Goal: Communication & Community: Answer question/provide support

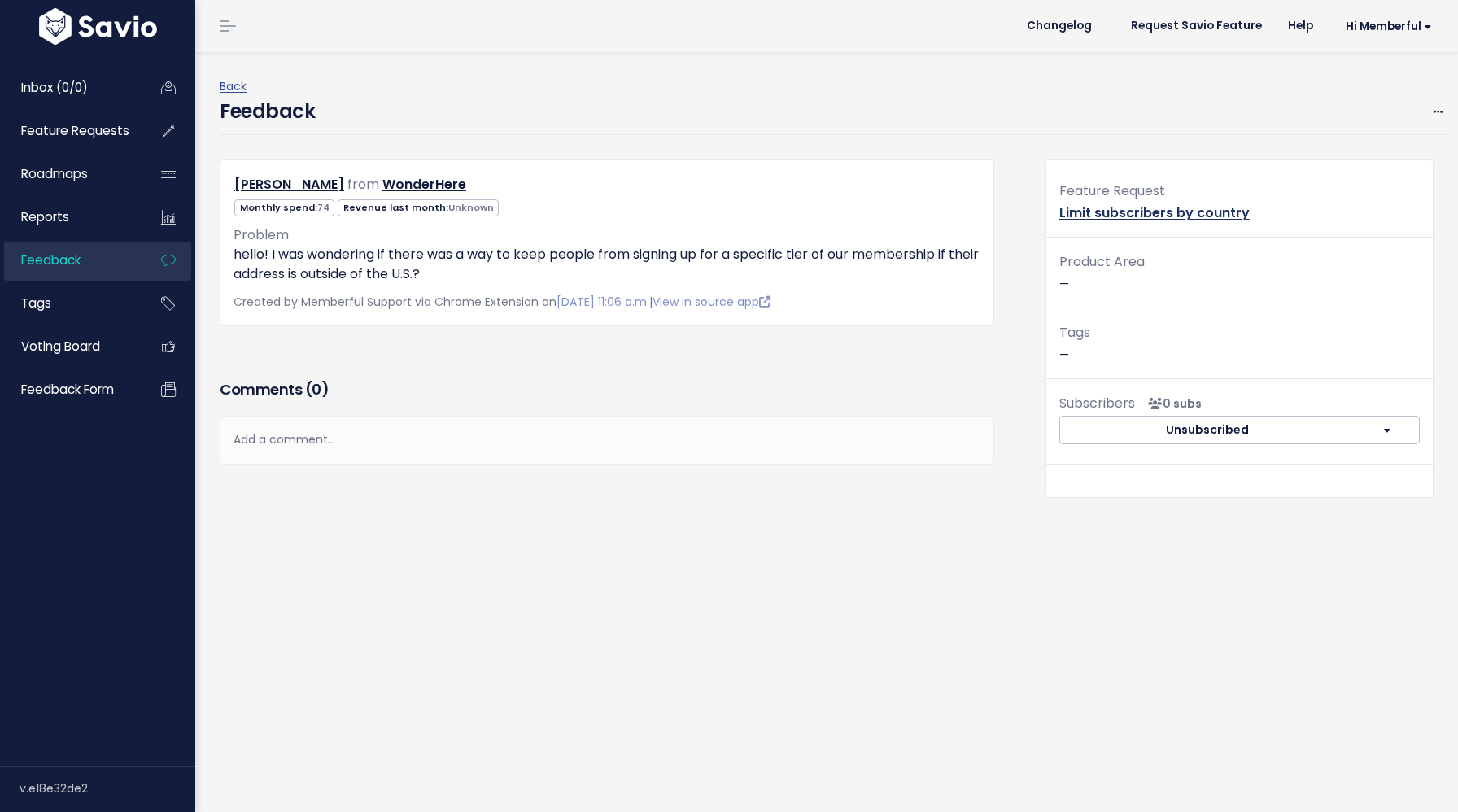
click at [1116, 210] on link "Limit subscribers by country" at bounding box center [1154, 212] width 190 height 19
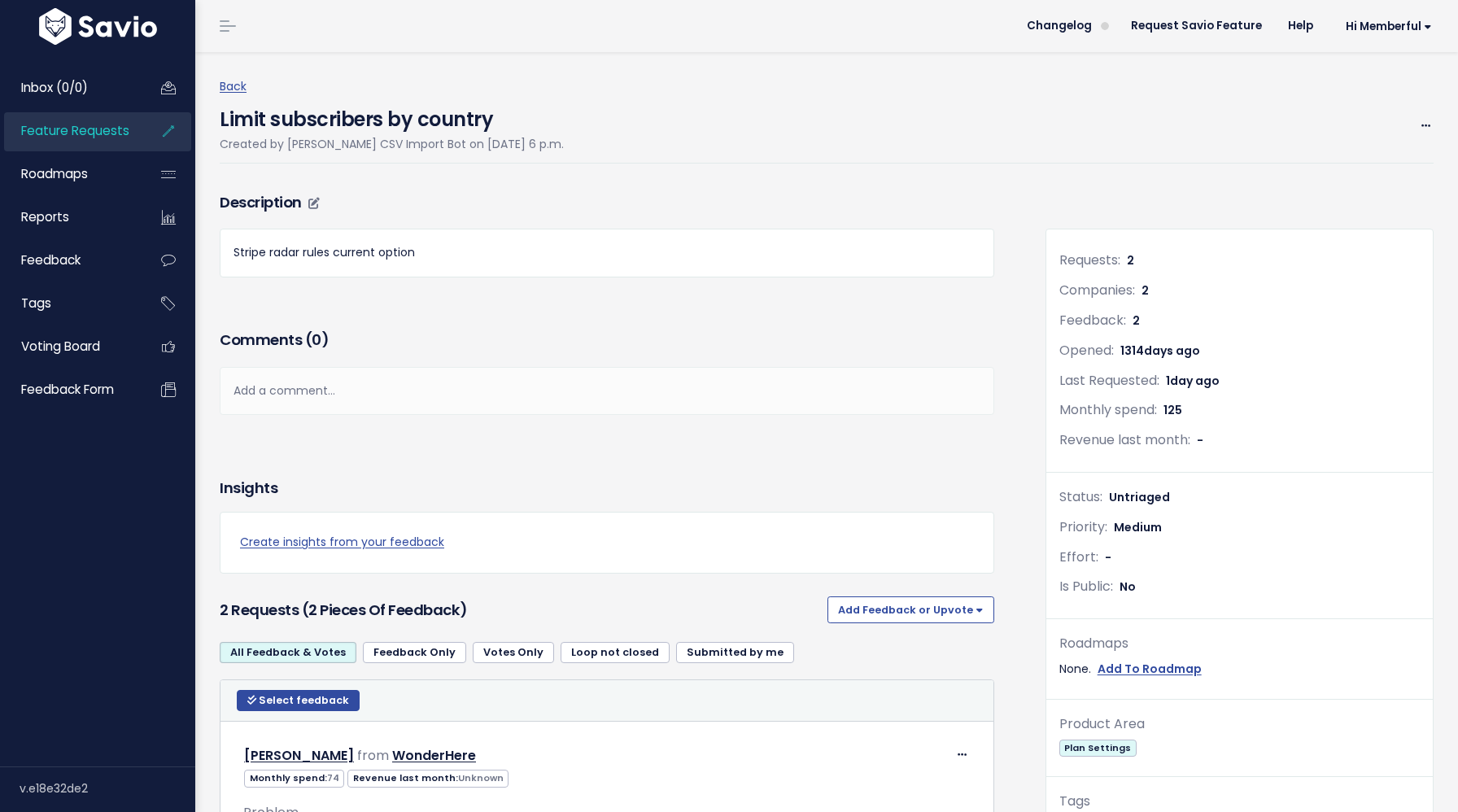
scroll to position [368, 0]
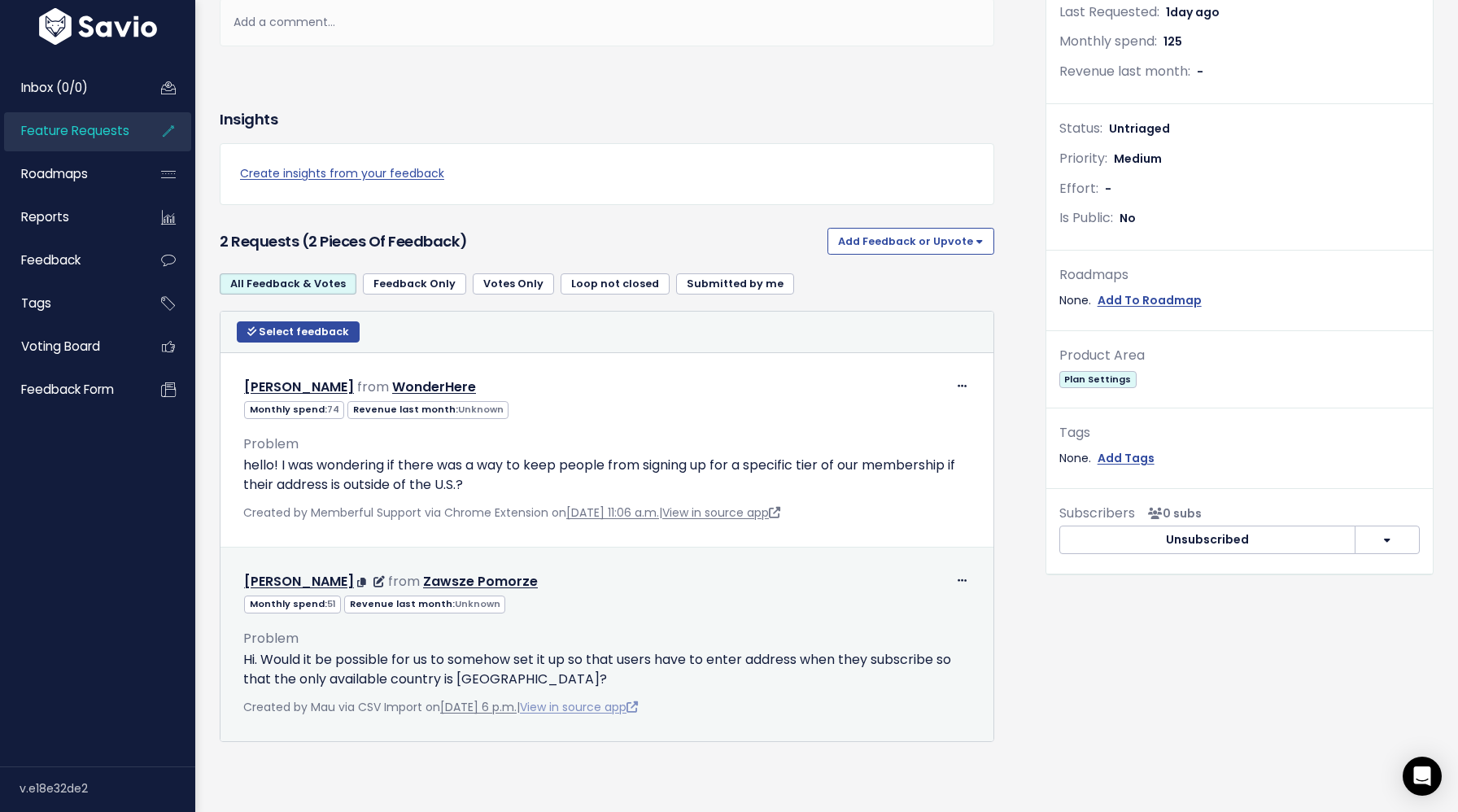
click at [612, 704] on link "View in source app" at bounding box center [579, 707] width 118 height 17
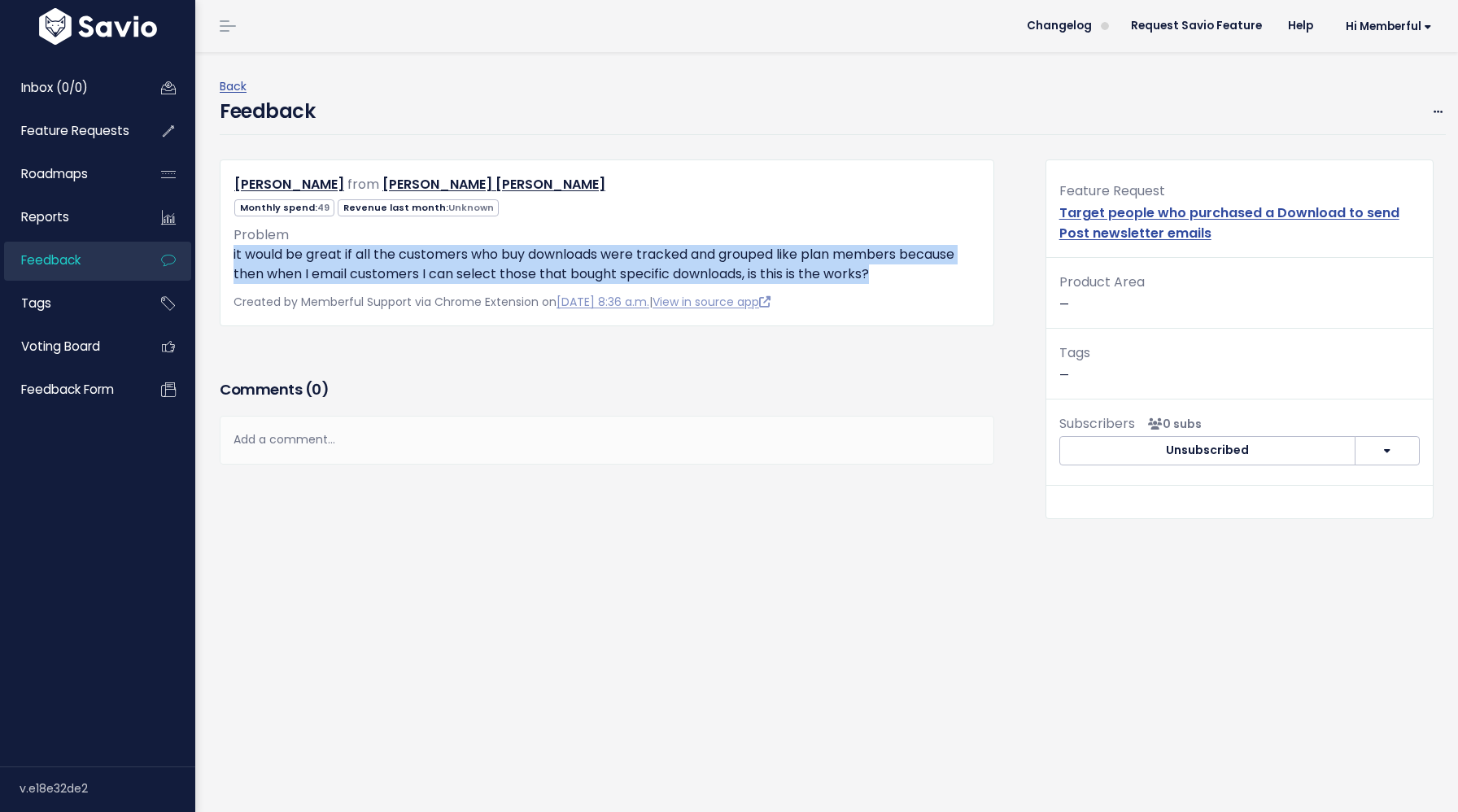
drag, startPoint x: 900, startPoint y: 275, endPoint x: 203, endPoint y: 260, distance: 697.2
click at [203, 260] on div "Back Feedback Edit Restore to Inbox Delete Taylor Burrowes from 49" at bounding box center [827, 431] width 1263 height 759
copy p "it would be great if all the customers who buy downloads were tracked and group…"
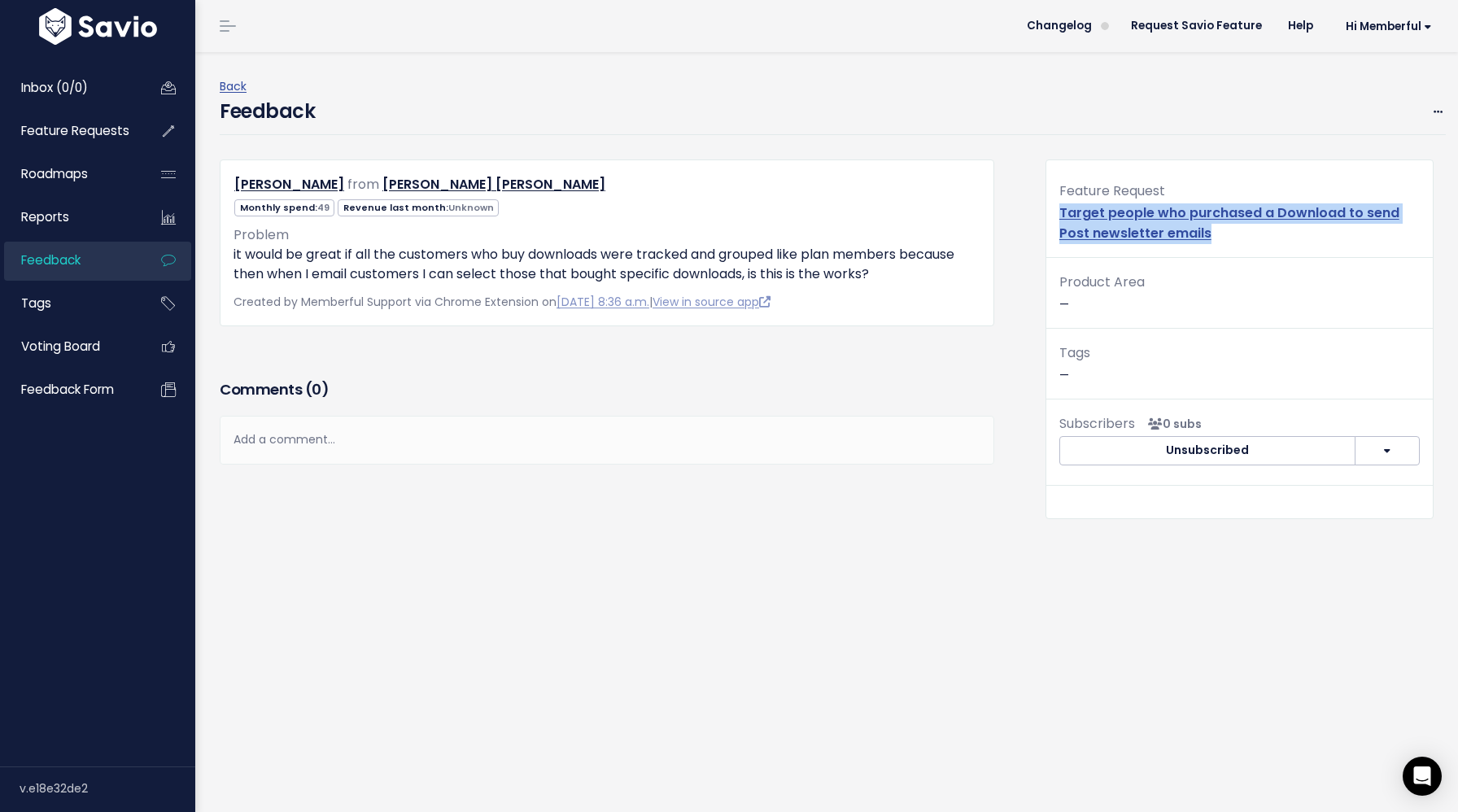
drag, startPoint x: 1227, startPoint y: 235, endPoint x: 1042, endPoint y: 214, distance: 186.2
click at [1042, 214] on div "Feature Request Target people who purchased a Download to send Post newsletter …" at bounding box center [1239, 348] width 413 height 377
copy link "Target people who purchased a Download to send Post newsletter emails"
click at [1432, 122] on div "Feedback Edit Restore to Inbox Delete" at bounding box center [833, 115] width 1226 height 38
click at [1442, 110] on icon at bounding box center [1439, 112] width 9 height 10
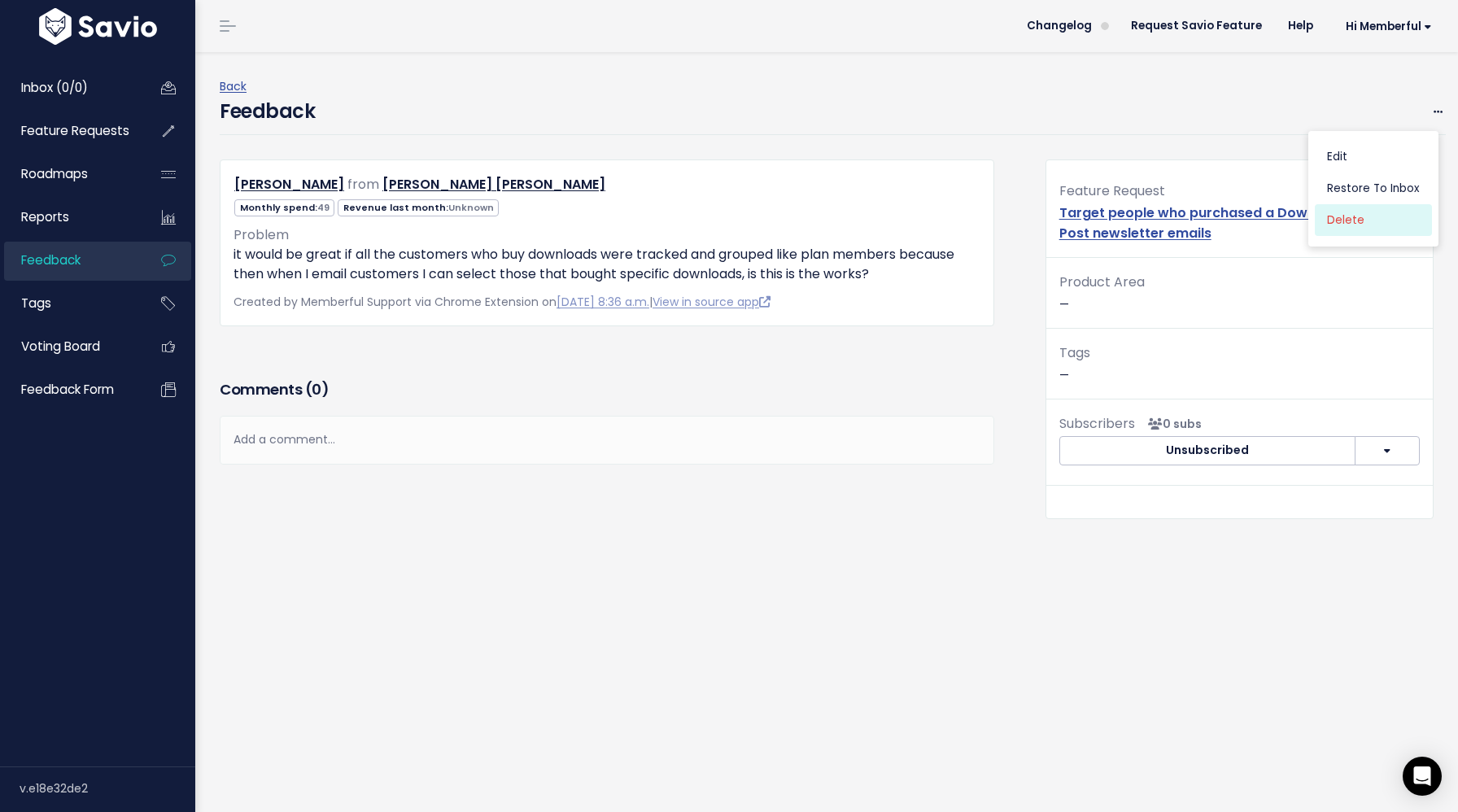
click at [1342, 227] on link "Delete" at bounding box center [1374, 220] width 117 height 32
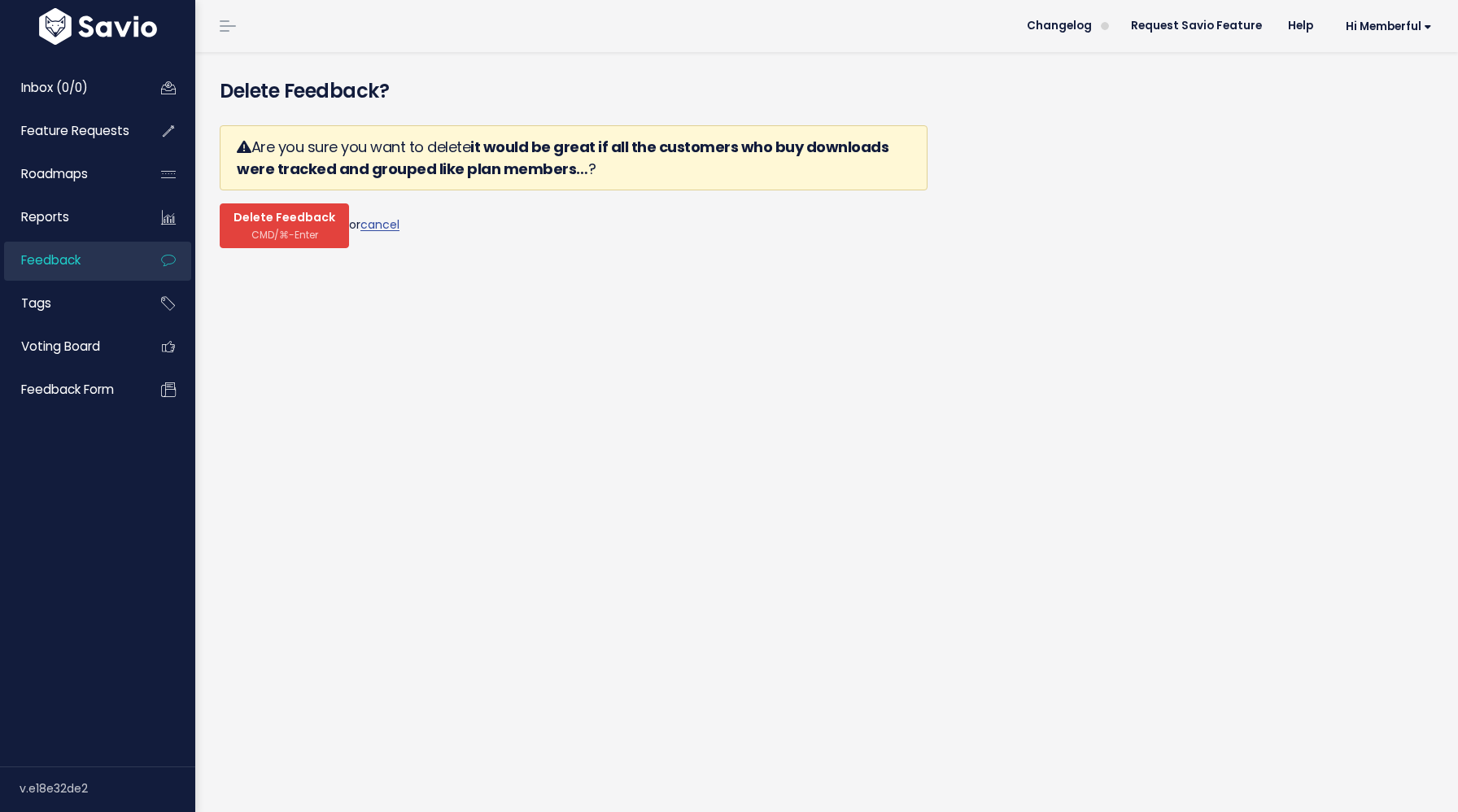
click at [285, 225] on span "Delete Feedback" at bounding box center [285, 218] width 102 height 15
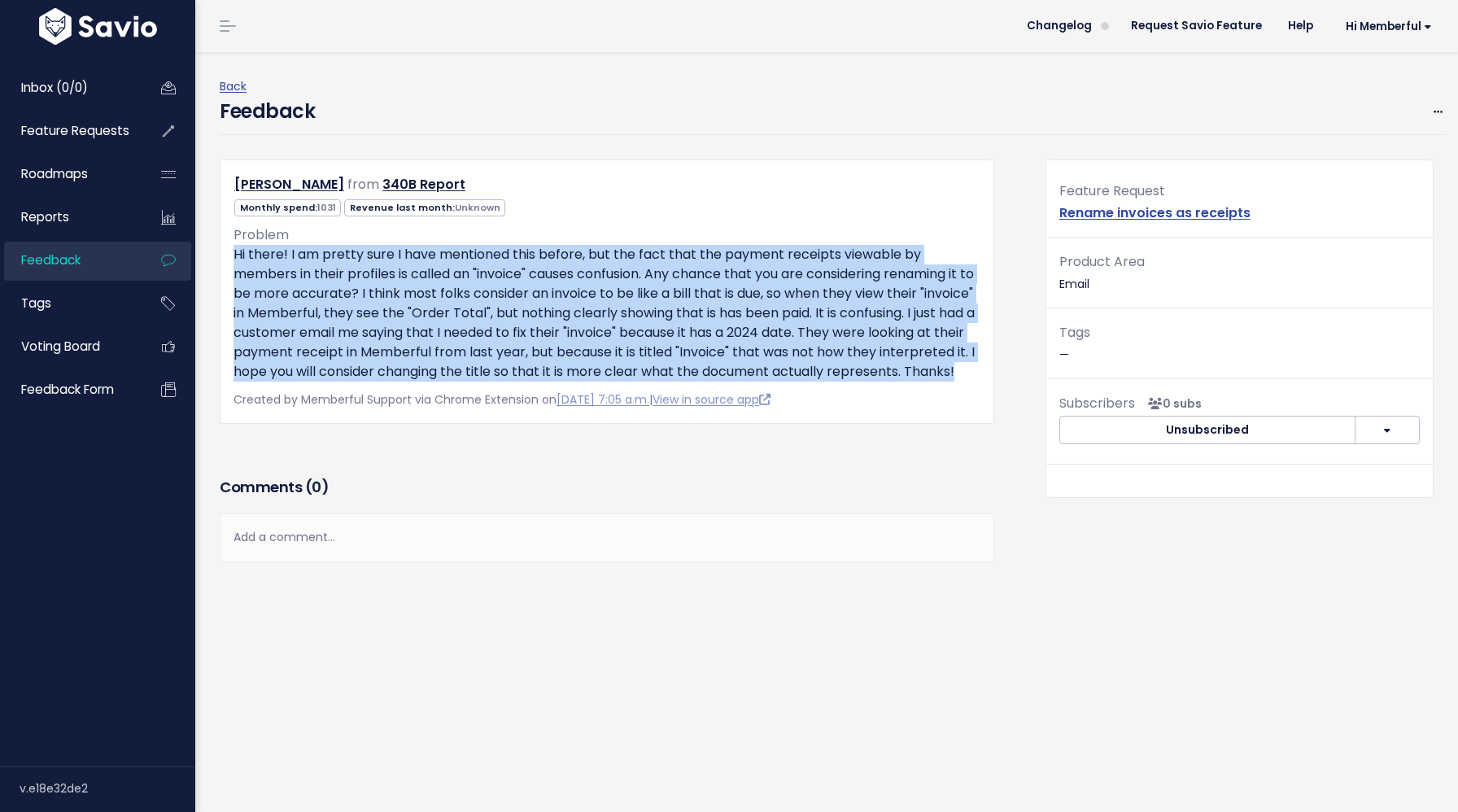
drag, startPoint x: 369, startPoint y: 388, endPoint x: 228, endPoint y: 261, distance: 189.8
click at [228, 261] on div "Reshma Eggleston from 340B Report 1031" at bounding box center [607, 291] width 774 height 264
copy p "Hi there! I am pretty sure I have mentioned this before, but the fact that the …"
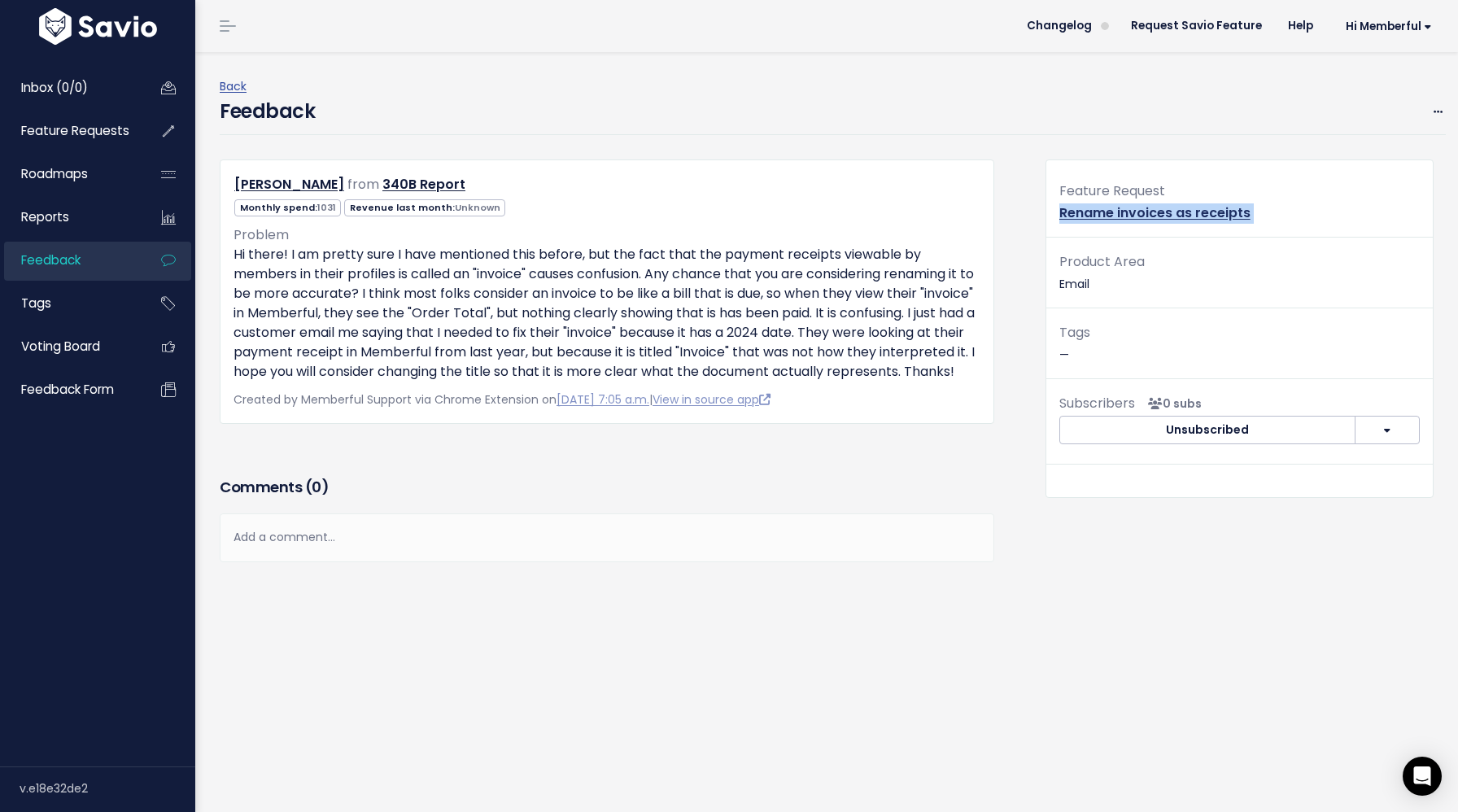
drag, startPoint x: 1265, startPoint y: 218, endPoint x: 1076, endPoint y: 213, distance: 189.1
click at [1076, 213] on div "Feature Request Rename invoices as receipts" at bounding box center [1239, 209] width 387 height 57
copy div "Rename invoices as receipts"
click at [356, 188] on icon at bounding box center [352, 185] width 9 height 10
click at [891, 471] on div "Reshma Eggleston from 340B Report 1031" at bounding box center [608, 316] width 799 height 313
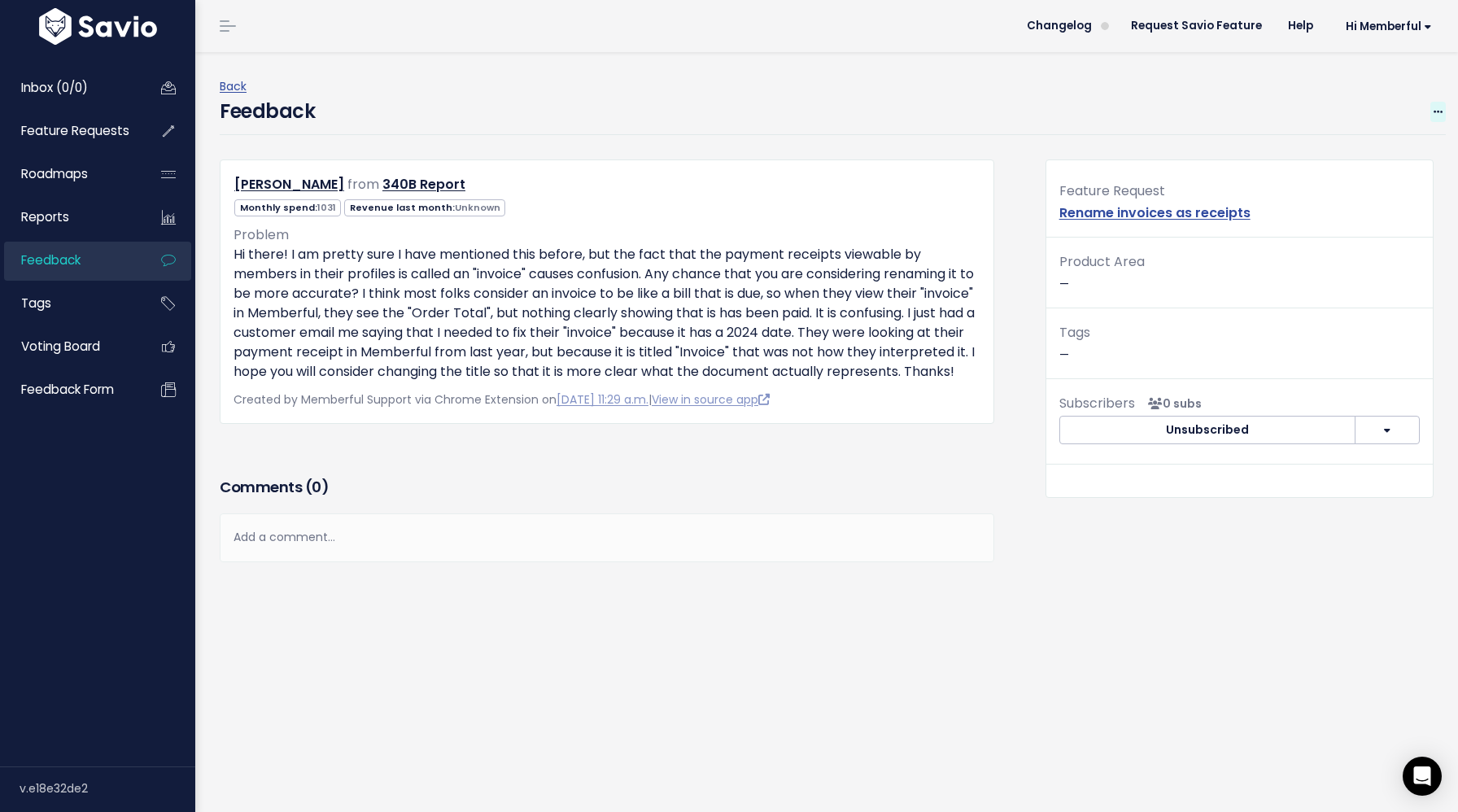
click at [1436, 109] on icon at bounding box center [1439, 112] width 9 height 10
click at [1365, 218] on link "Delete" at bounding box center [1374, 220] width 117 height 32
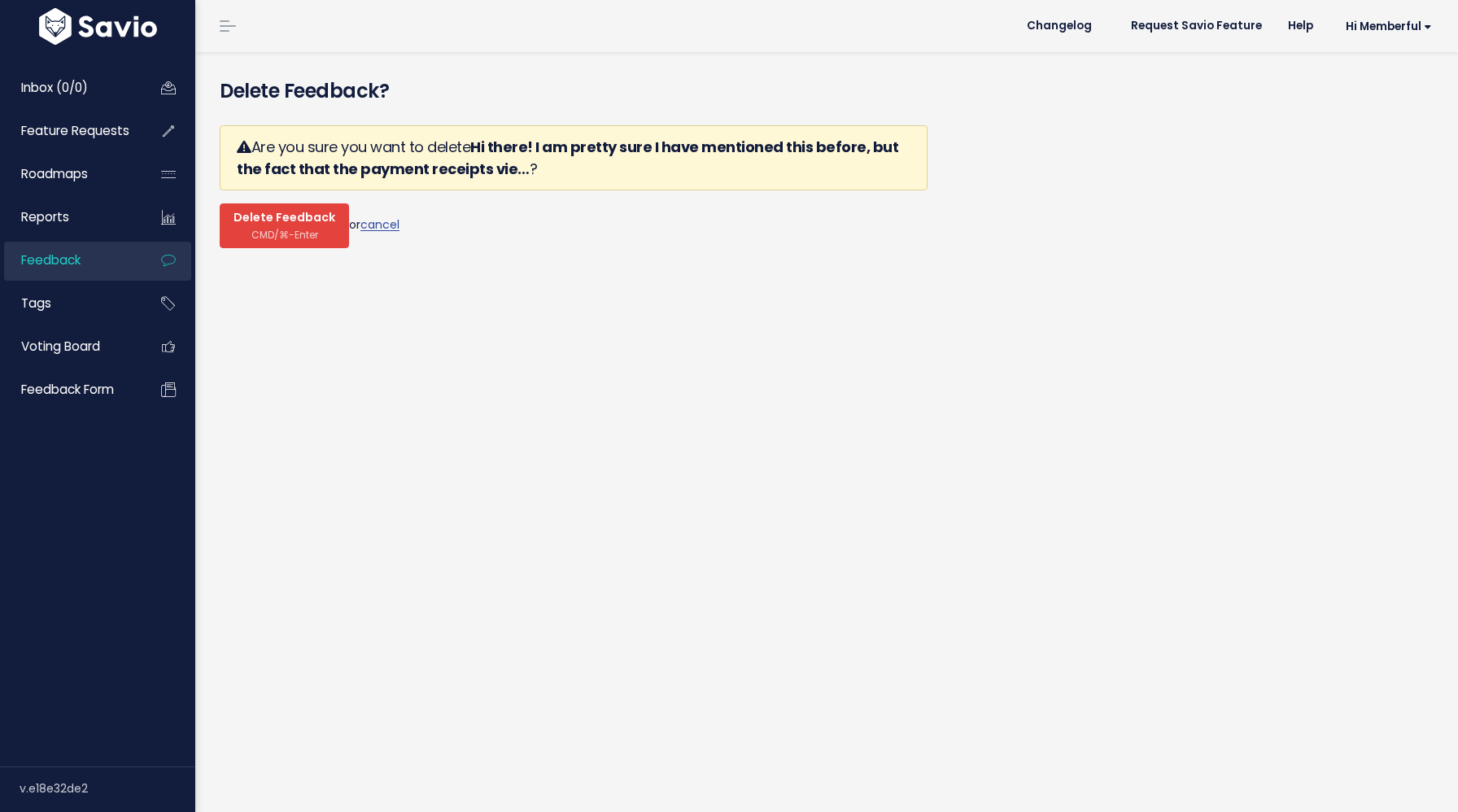
click at [307, 221] on span "Delete Feedback" at bounding box center [285, 218] width 102 height 15
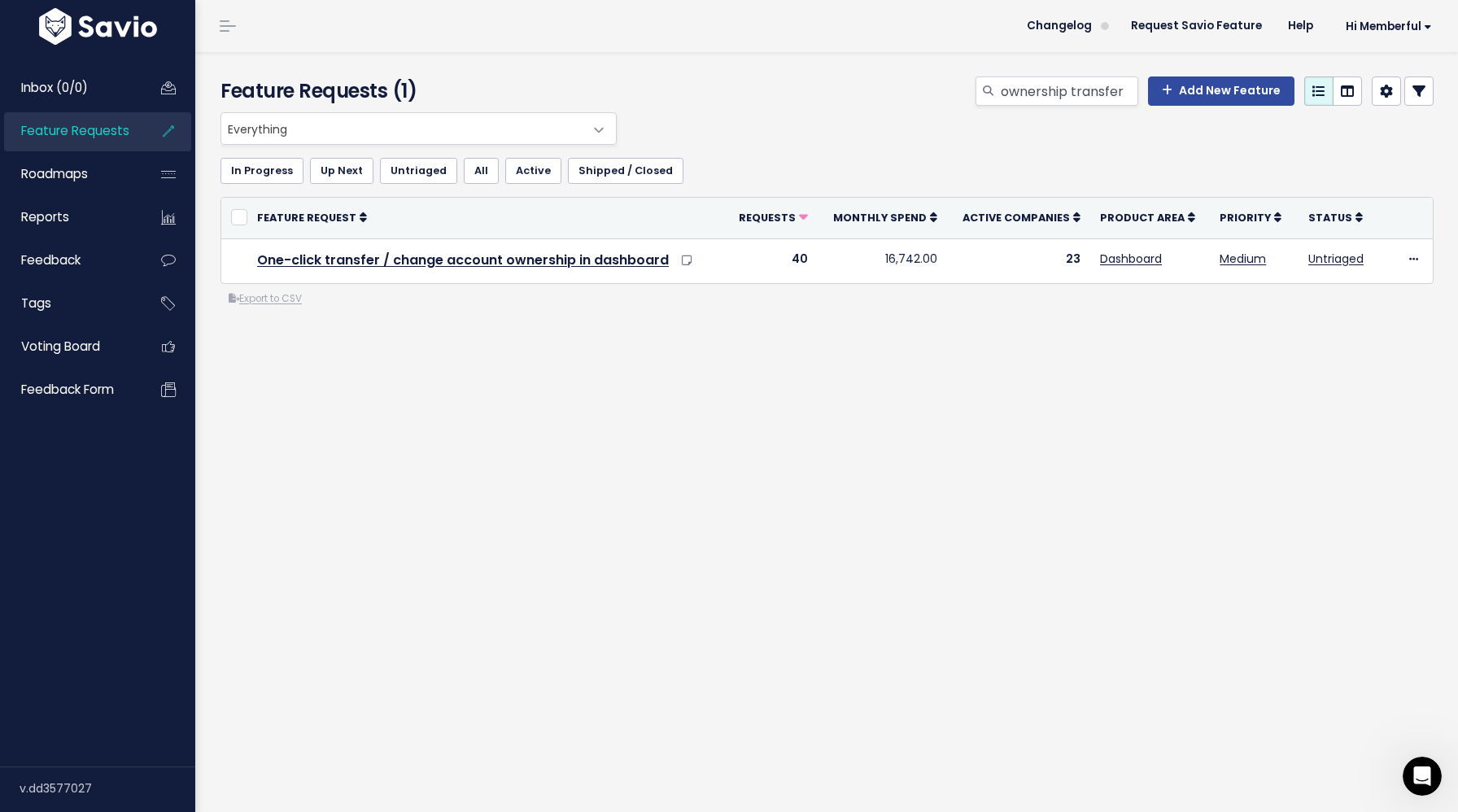
click at [1423, 785] on icon "Open Intercom Messenger" at bounding box center [1423, 776] width 27 height 27
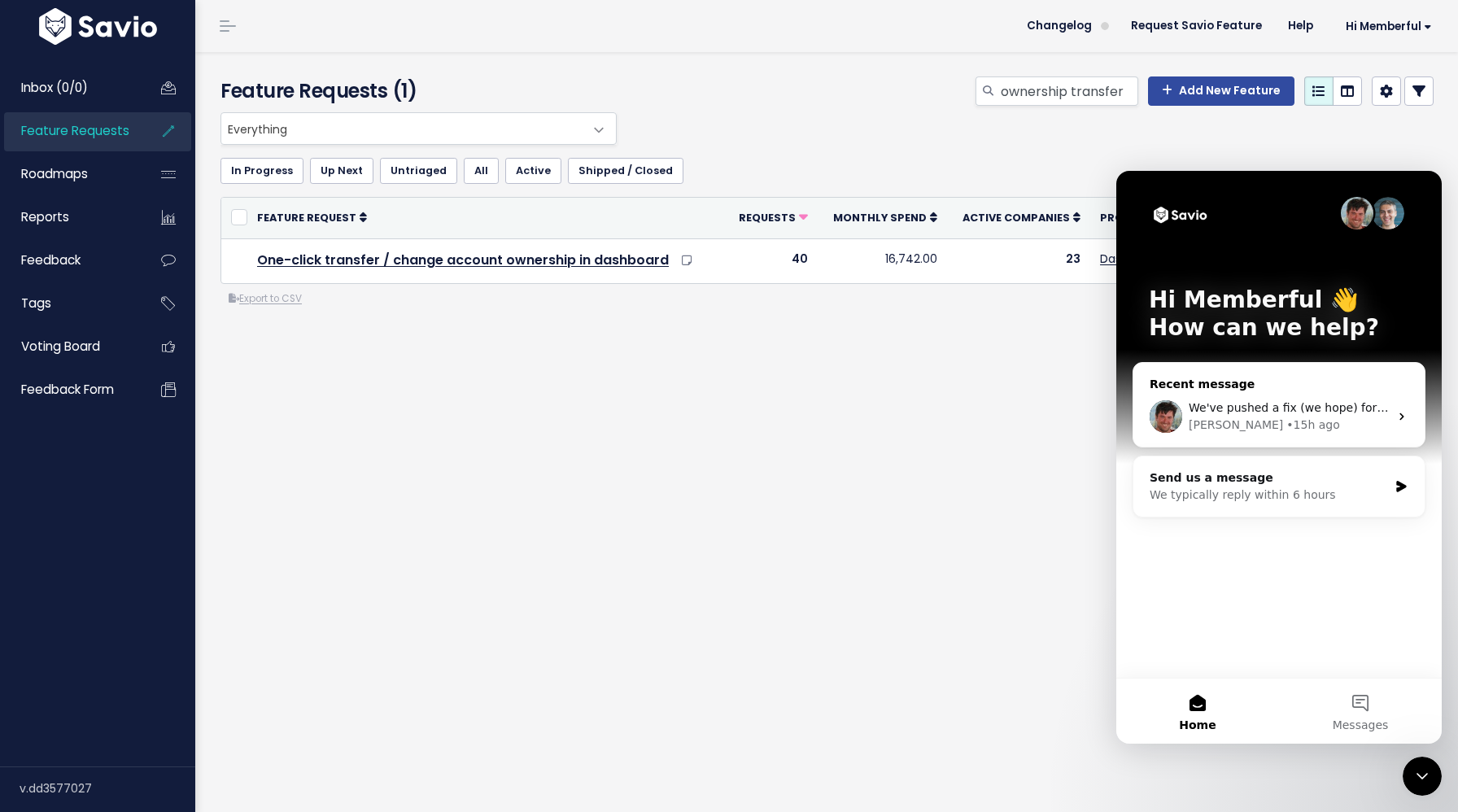
click at [1368, 422] on div "[PERSON_NAME] • 15h ago" at bounding box center [1289, 425] width 200 height 17
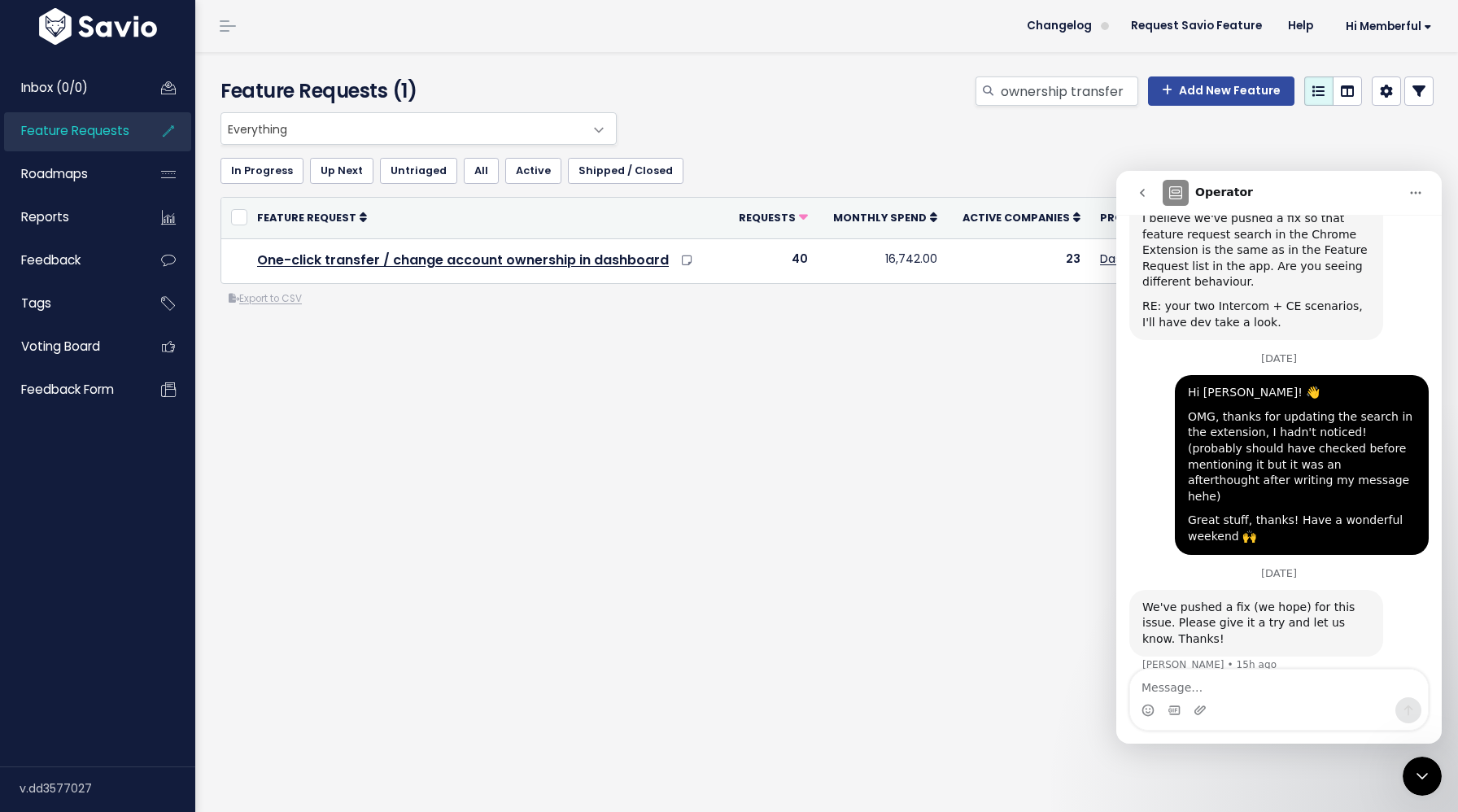
scroll to position [706, 0]
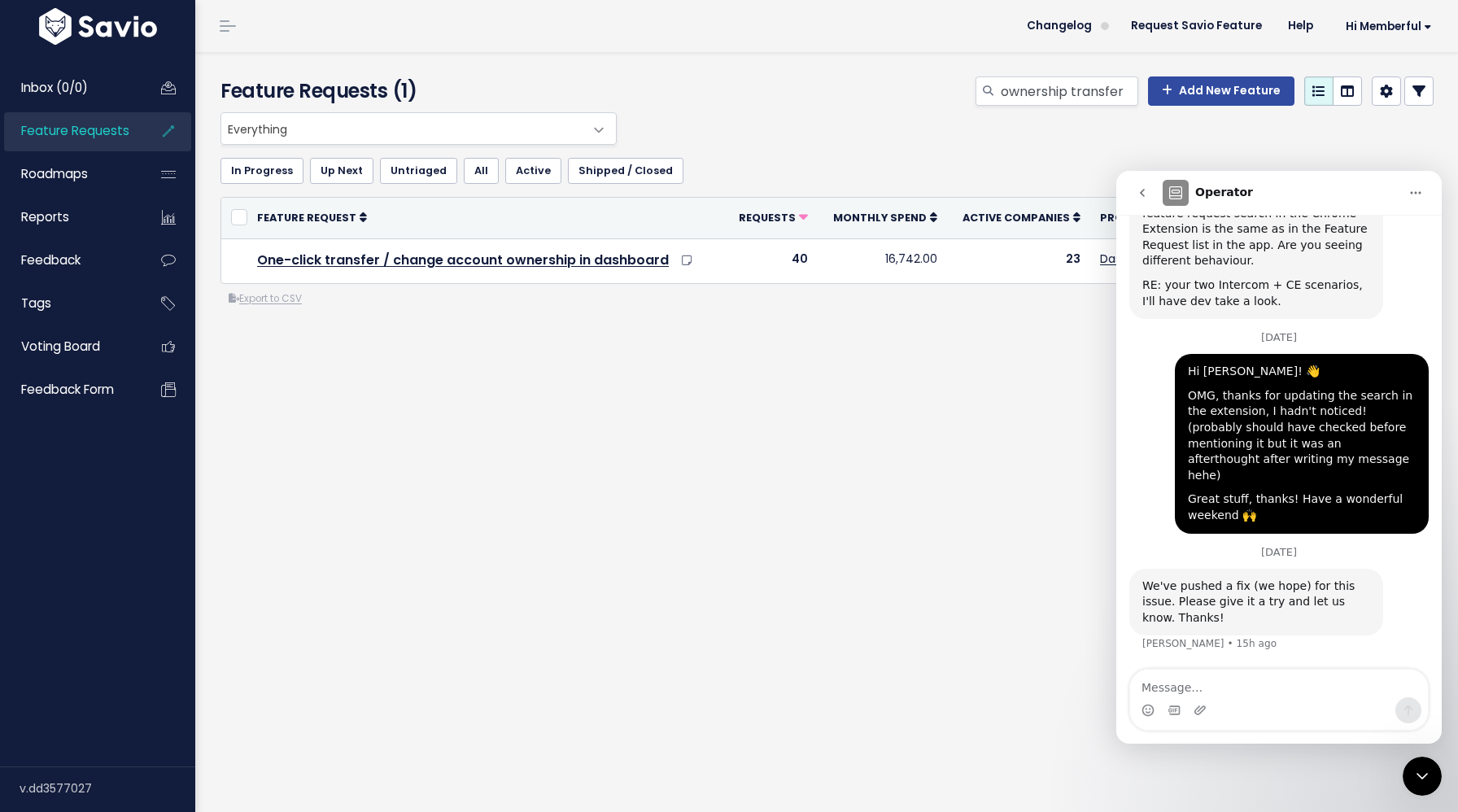
click at [1278, 687] on textarea "Message…" at bounding box center [1279, 683] width 298 height 28
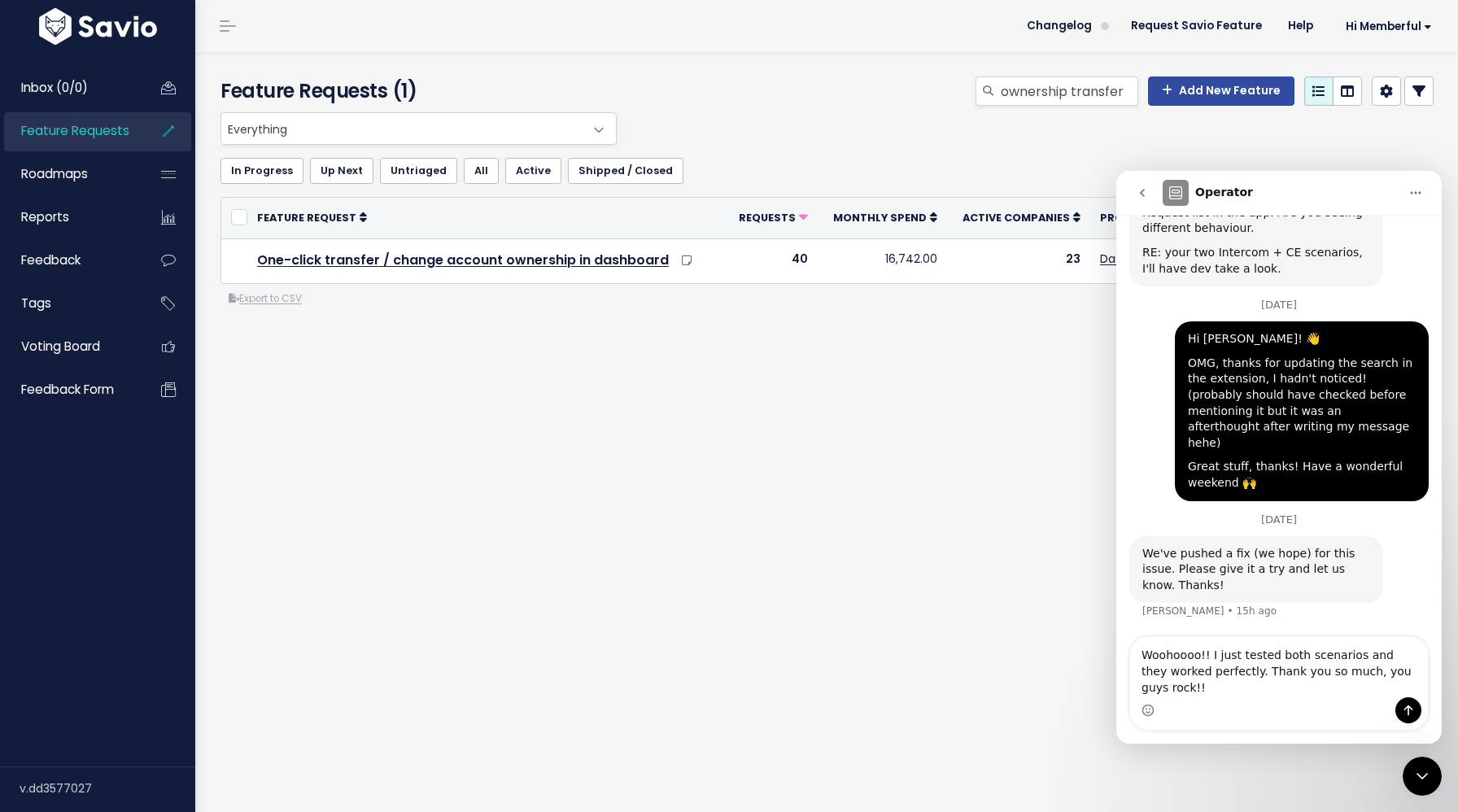
scroll to position [739, 0]
click at [1157, 712] on div "Intercom messenger" at bounding box center [1279, 710] width 298 height 26
click at [1147, 712] on icon "Emoji picker" at bounding box center [1148, 712] width 4 height 1
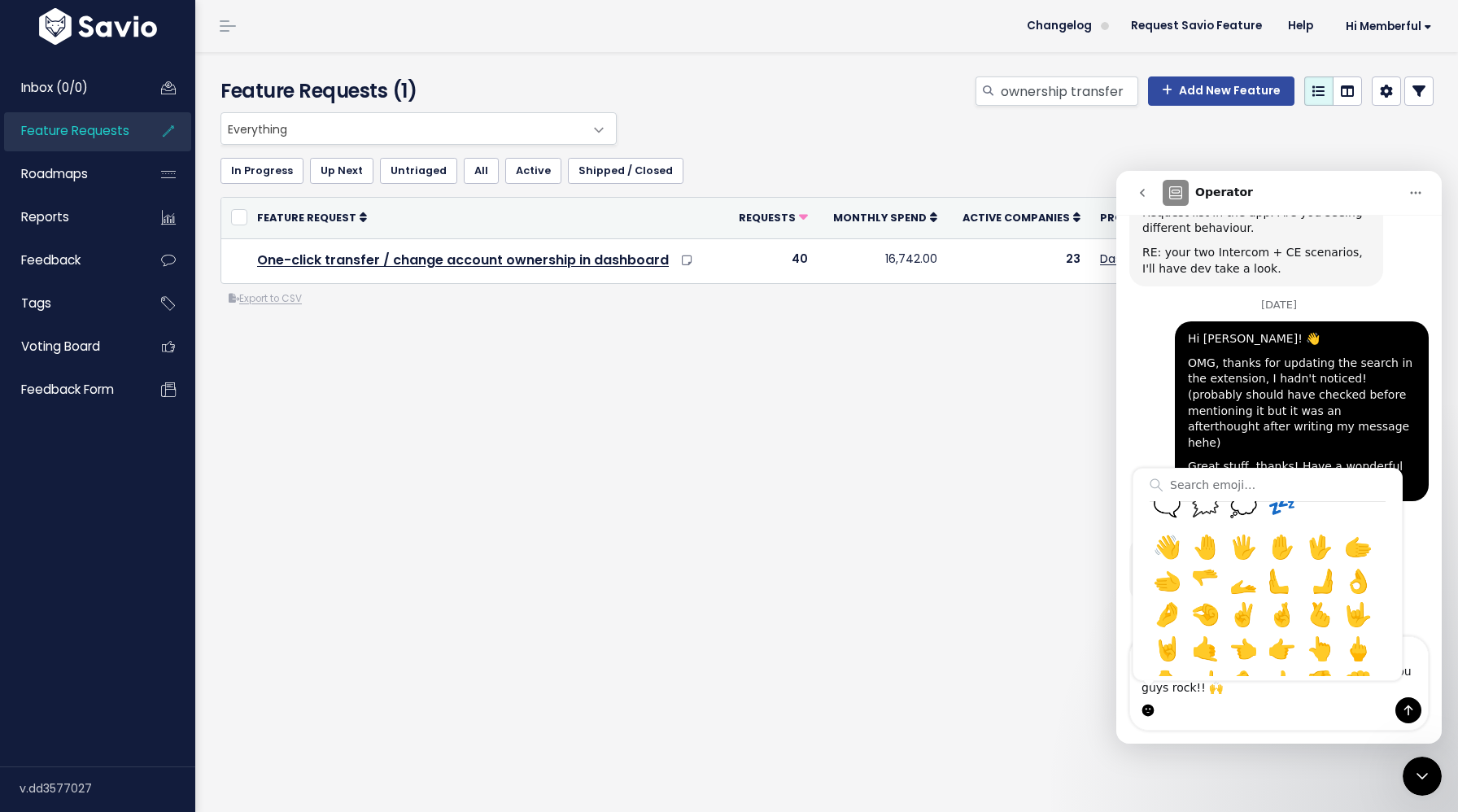
scroll to position [1021, 0]
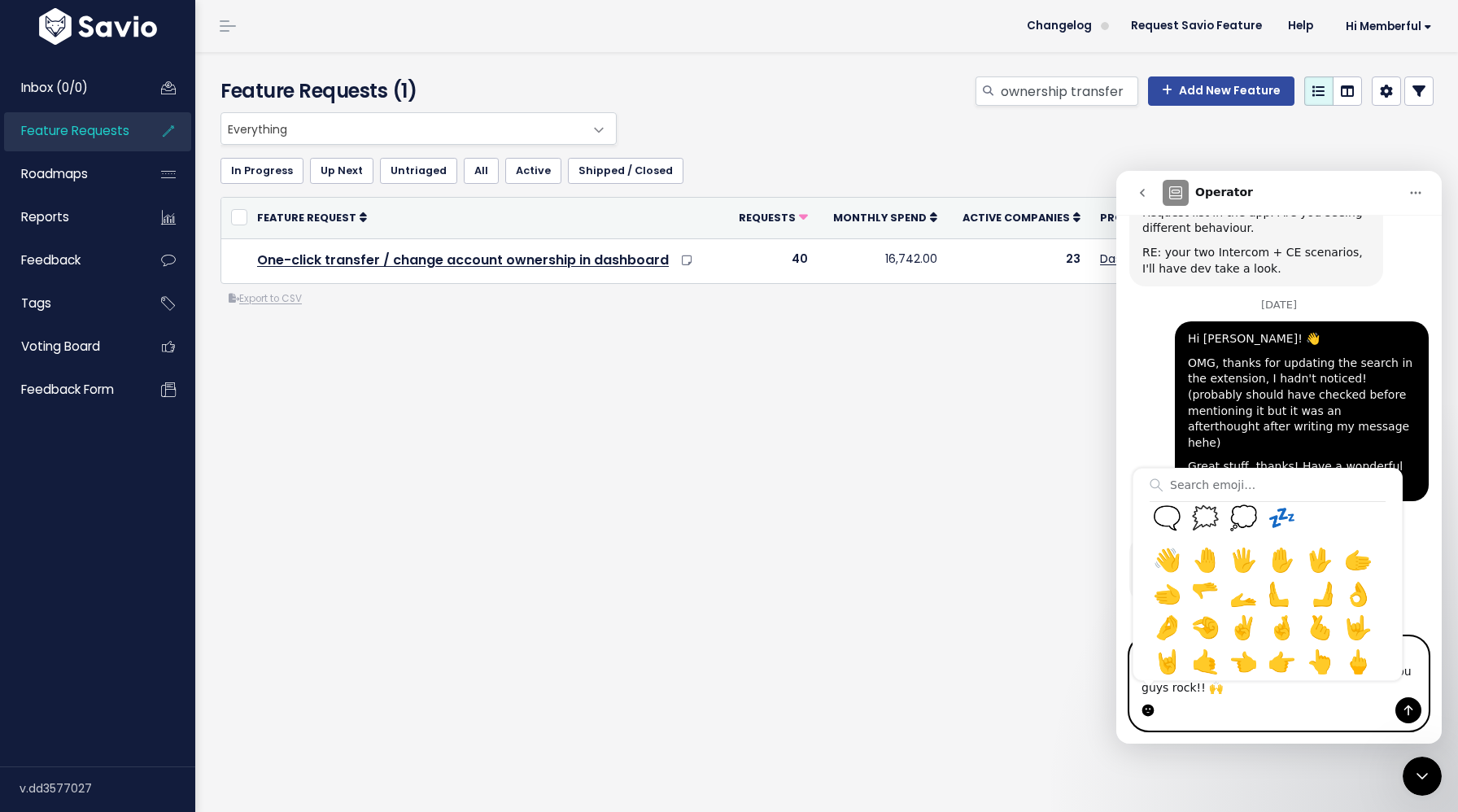
type textarea "Woohoooo!! I just tested both scenarios and they worked perfectly. Thank you so…"
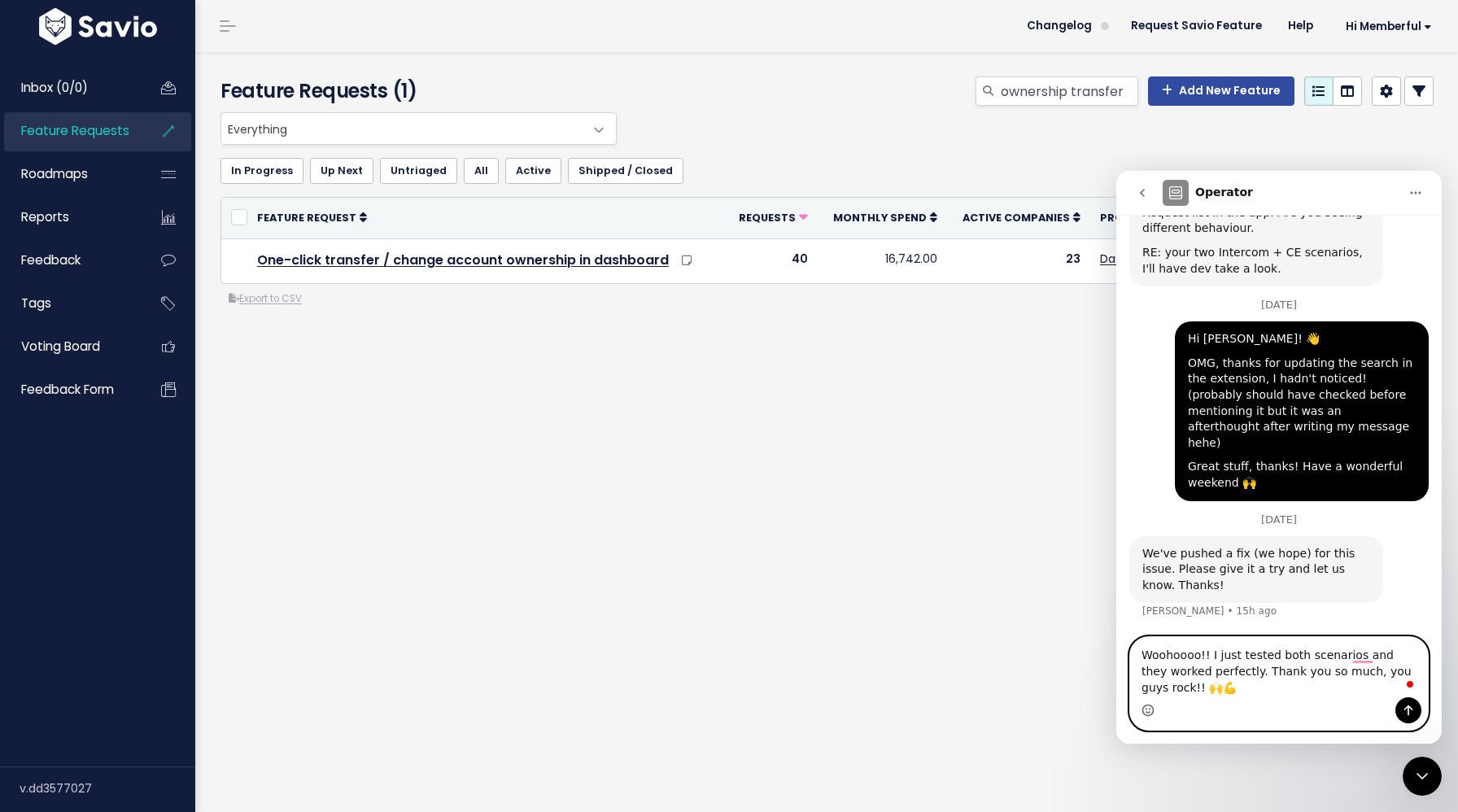
click at [1145, 710] on icon "Emoji picker" at bounding box center [1148, 710] width 13 height 13
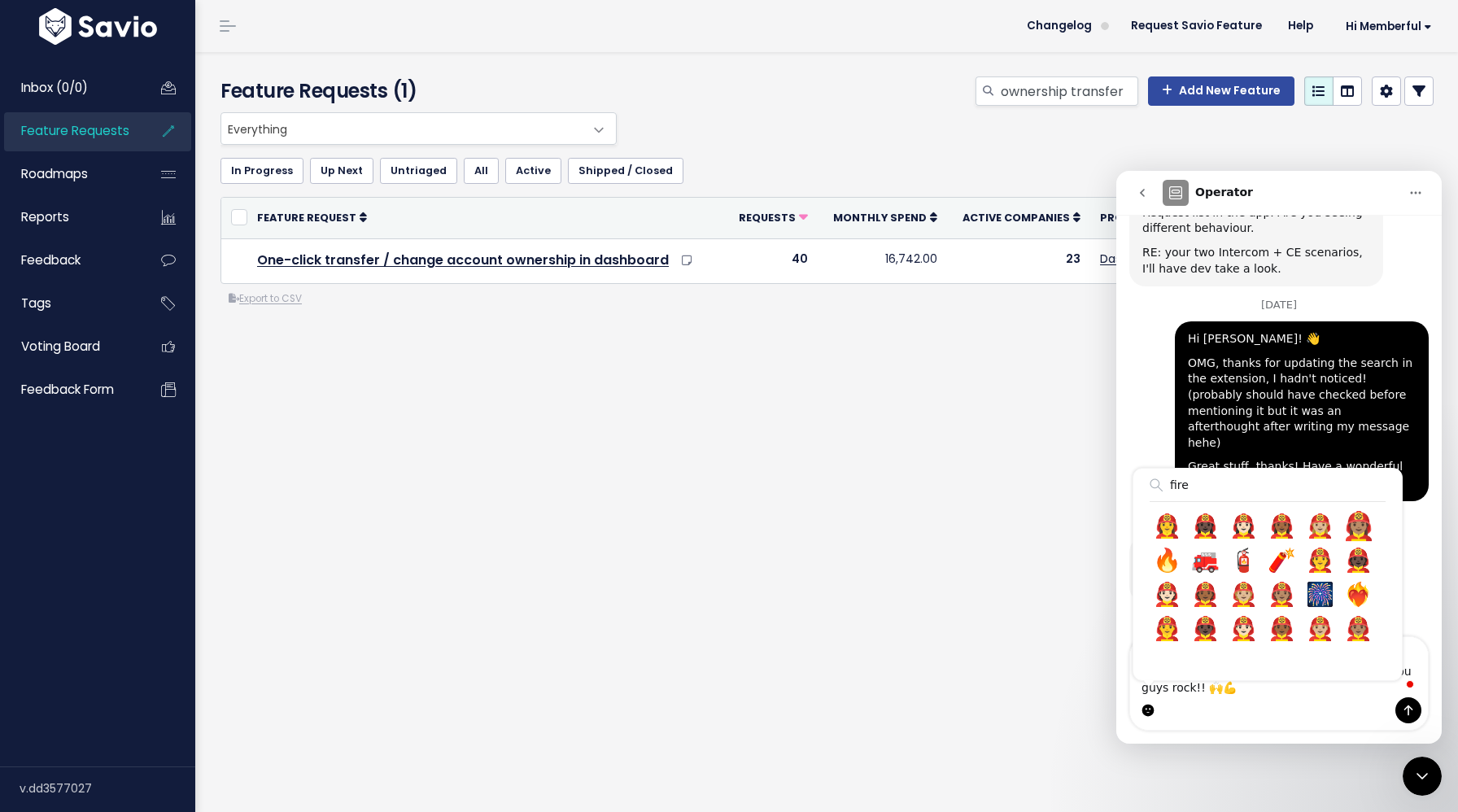
type input "fire"
type textarea "Woohoooo!! I just tested both scenarios and they worked perfectly. Thank you so…"
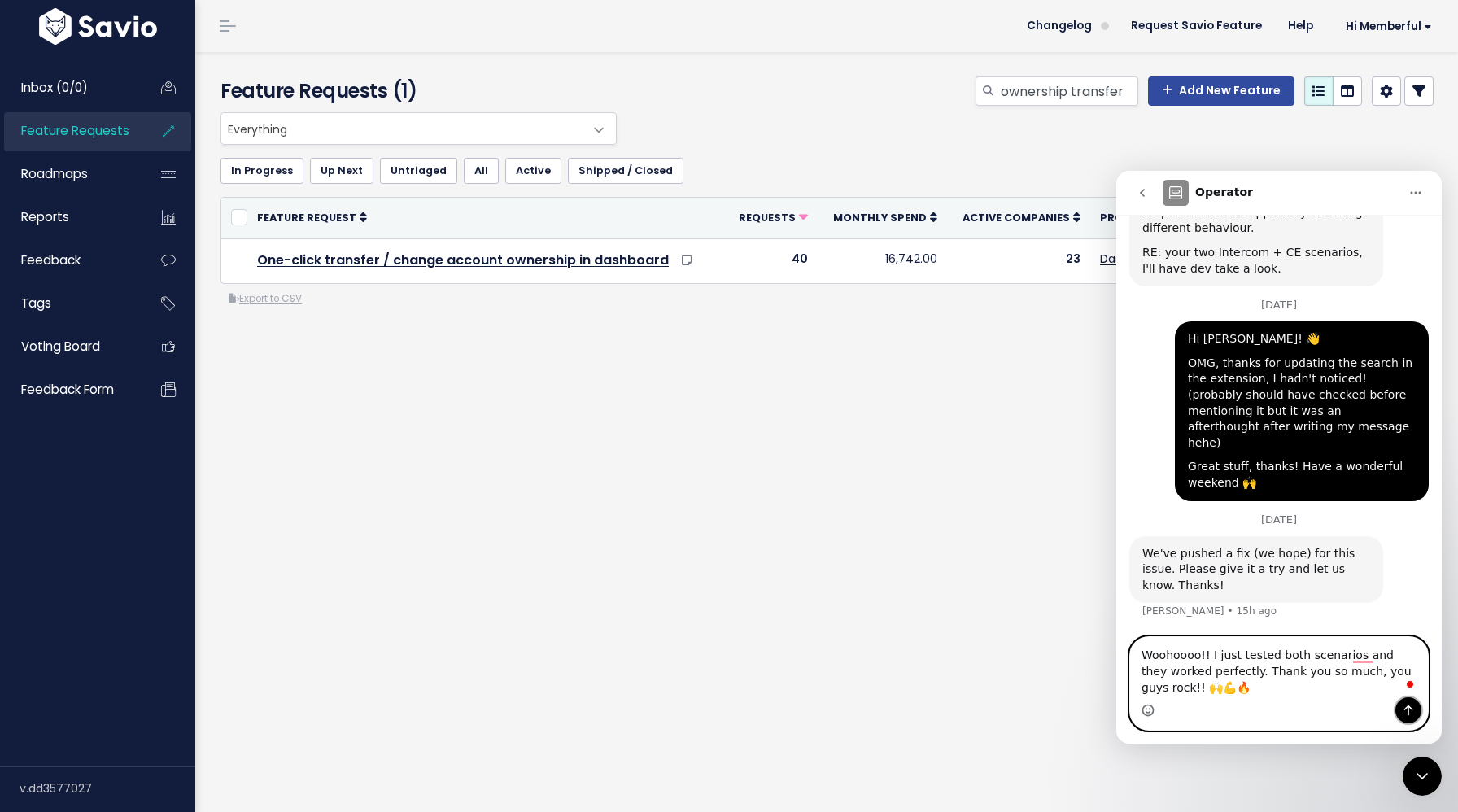
click at [1410, 713] on icon "Send a message…" at bounding box center [1409, 710] width 13 height 13
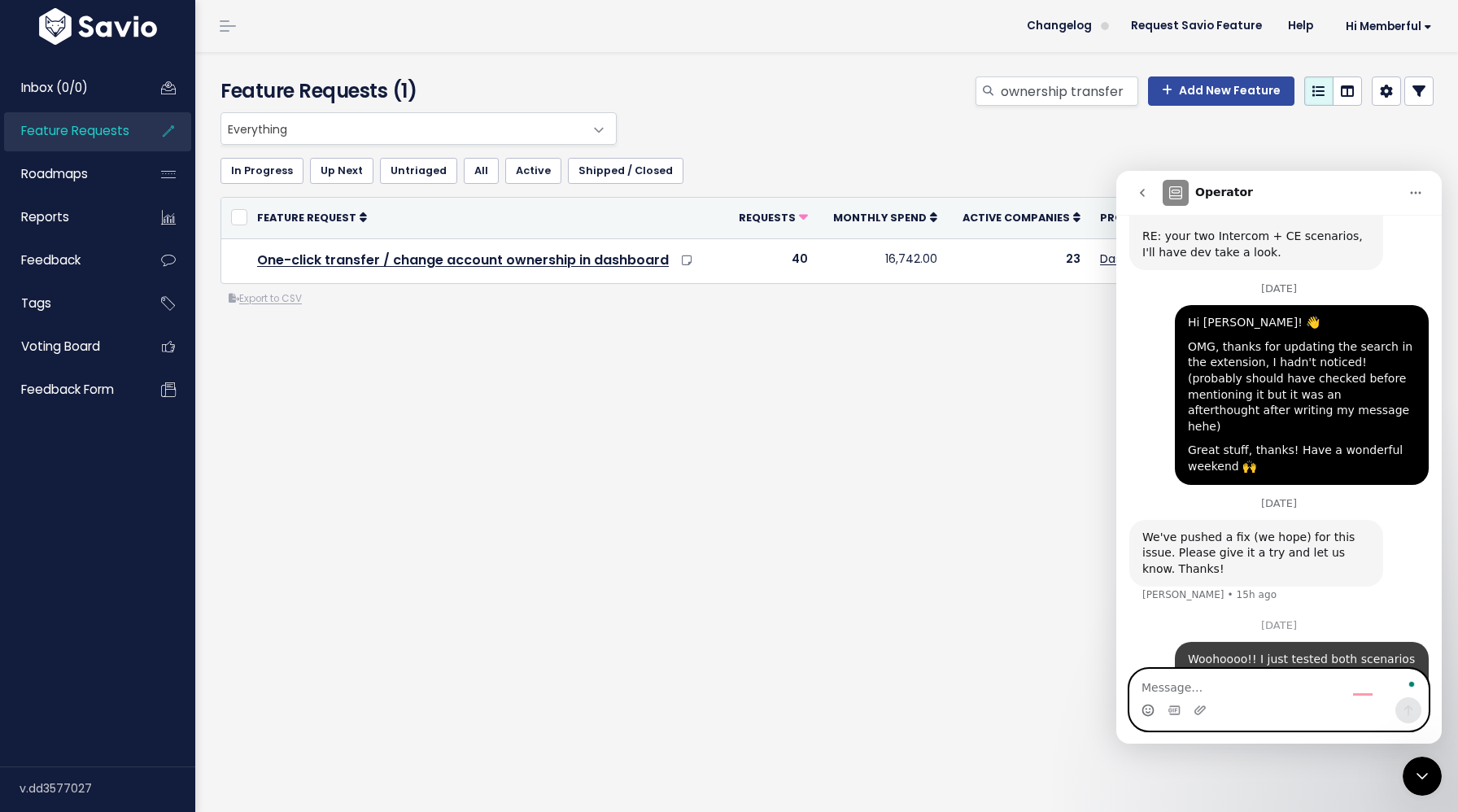
scroll to position [807, 0]
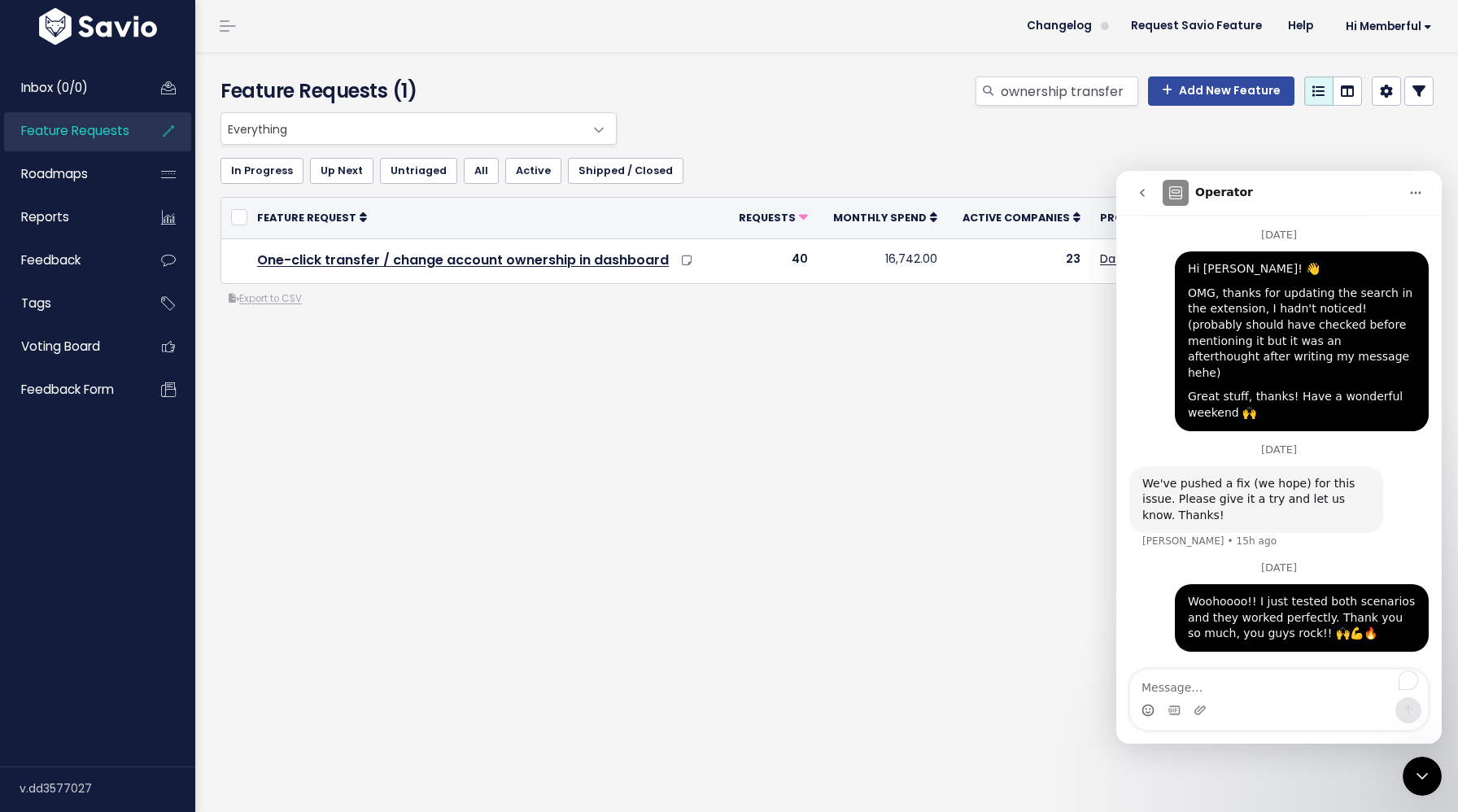
click at [1420, 786] on div "Close Intercom Messenger" at bounding box center [1422, 776] width 39 height 39
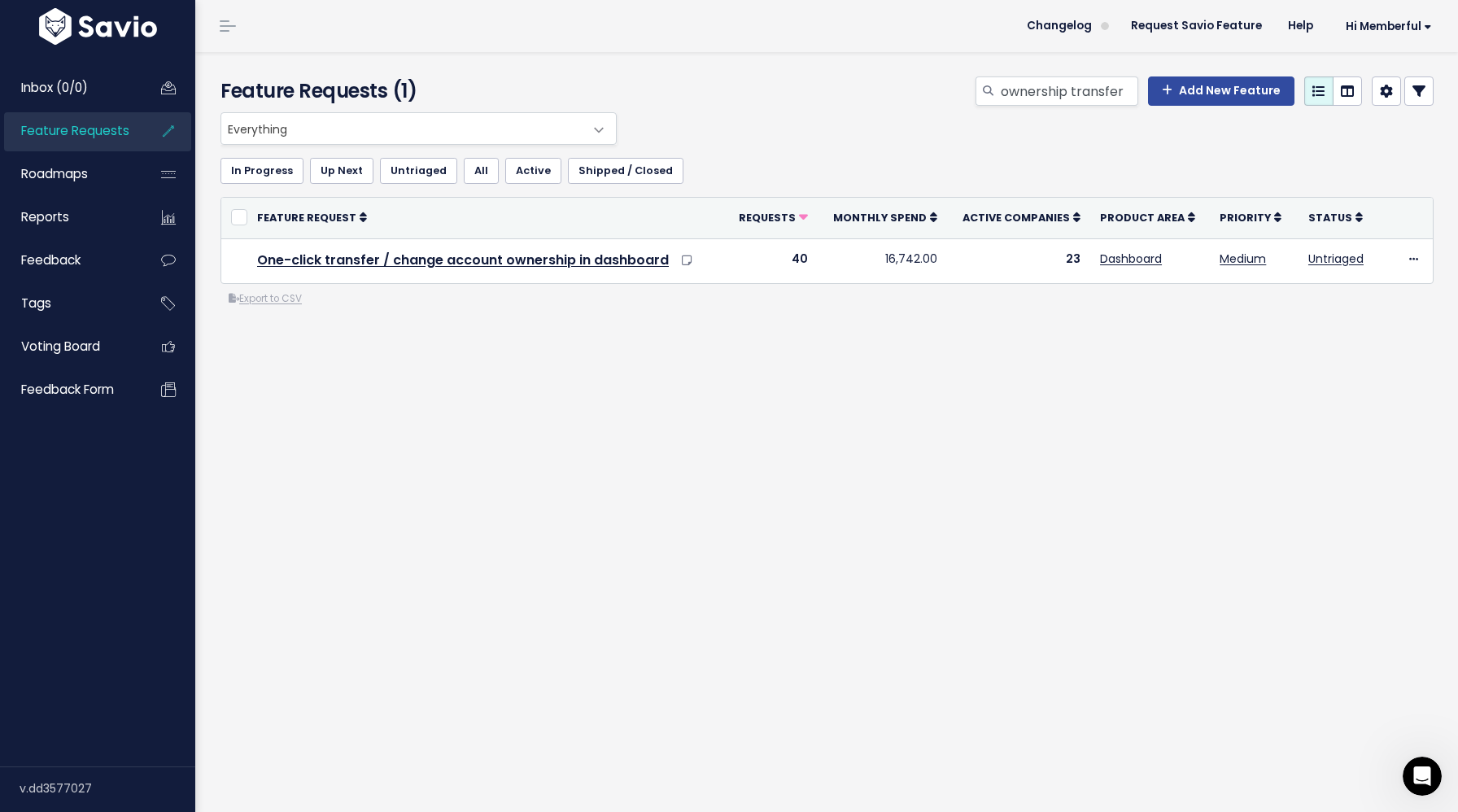
click at [70, 146] on link "Feature Requests" at bounding box center [69, 131] width 131 height 37
